Goal: Find specific page/section: Find specific page/section

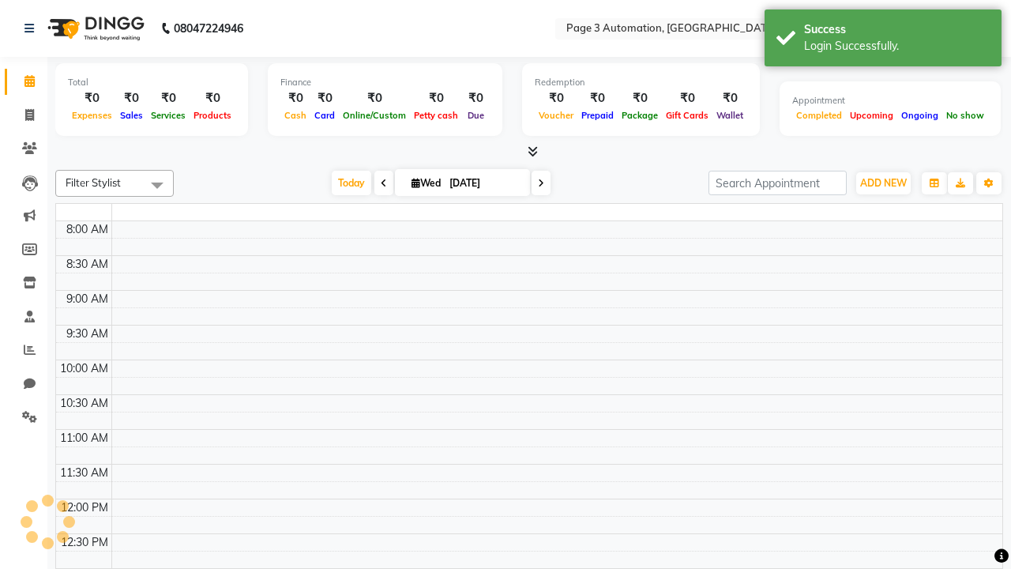
select select "en"
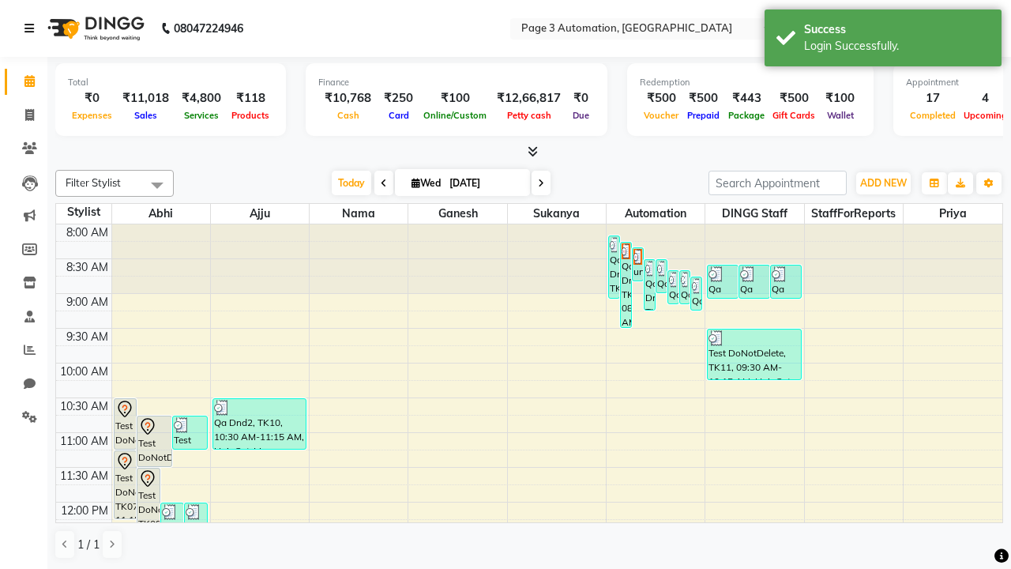
click at [32, 28] on icon at bounding box center [28, 28] width 9 height 11
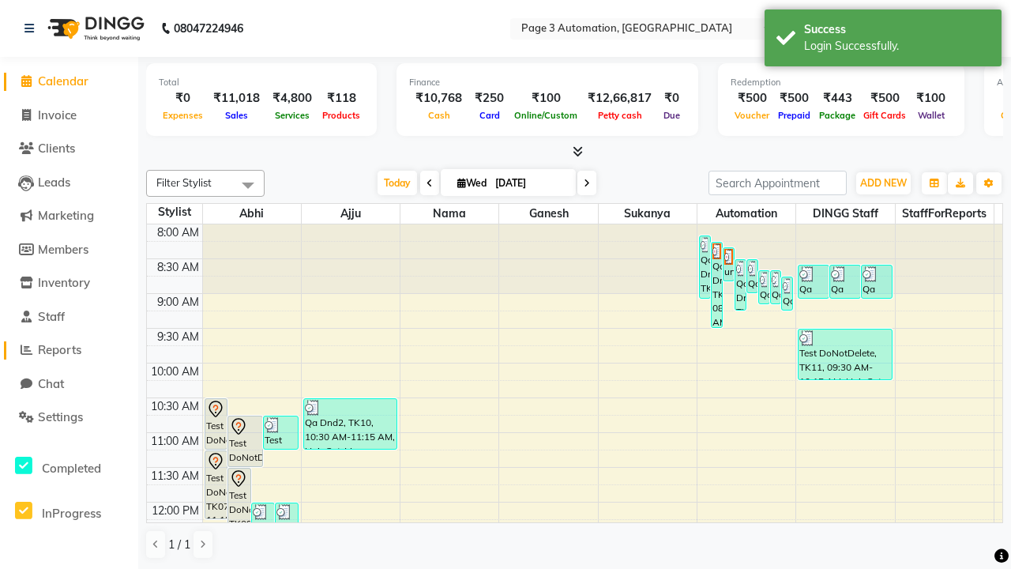
click at [69, 350] on span "Reports" at bounding box center [59, 349] width 43 height 15
